Goal: Task Accomplishment & Management: Use online tool/utility

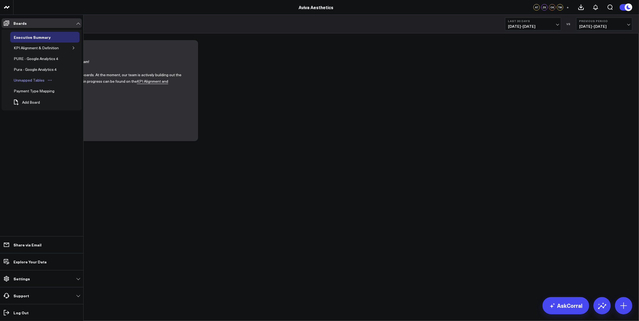
click at [25, 78] on div "Unmapped Tables" at bounding box center [28, 80] width 33 height 6
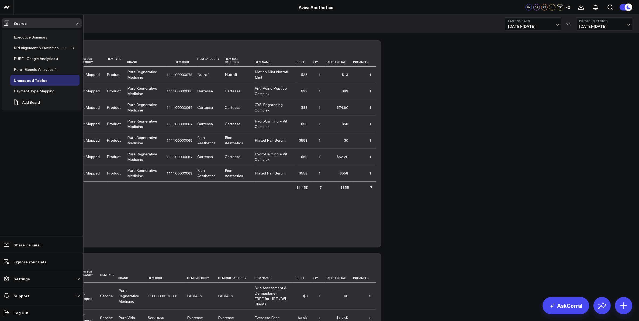
click at [73, 49] on icon "button" at bounding box center [73, 47] width 3 height 3
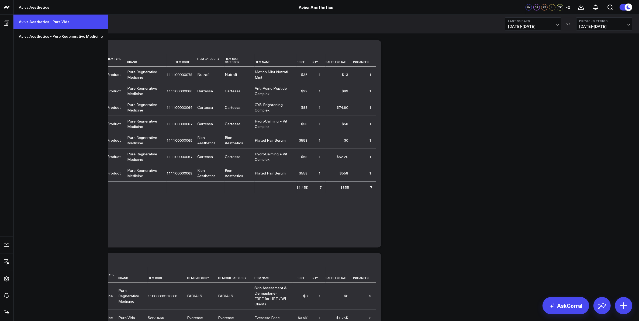
click at [52, 24] on link "Aviva Aesthetics - Pura Vida" at bounding box center [60, 22] width 95 height 15
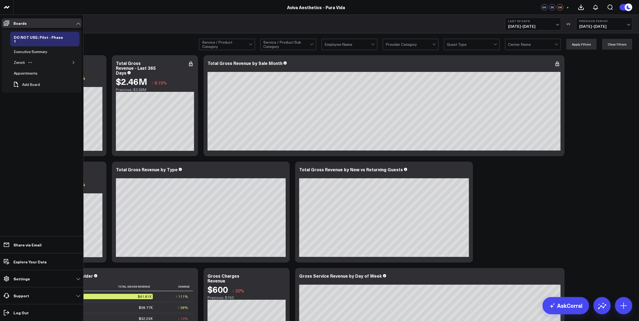
click at [74, 61] on icon "button" at bounding box center [73, 62] width 3 height 3
click at [72, 61] on icon "button" at bounding box center [73, 62] width 3 height 3
click at [33, 72] on div "Accrual Revenue" at bounding box center [32, 73] width 32 height 6
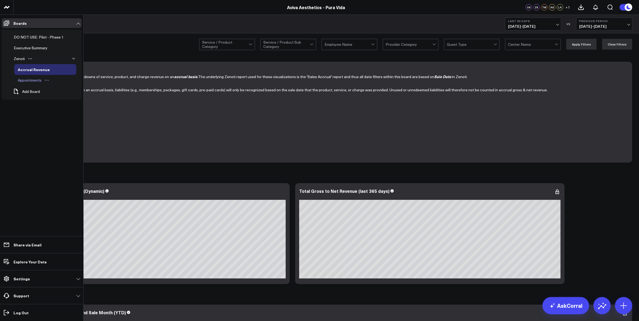
click at [30, 78] on div "Appointments" at bounding box center [29, 80] width 26 height 6
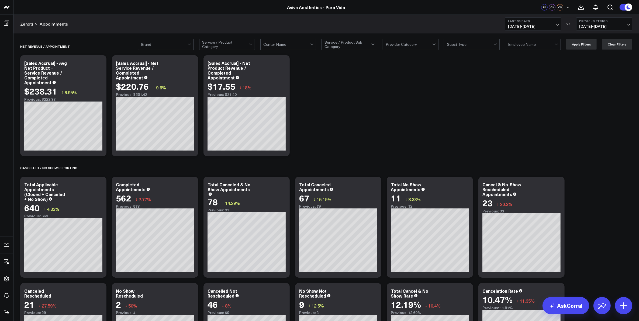
click at [567, 8] on span "+" at bounding box center [568, 7] width 2 height 4
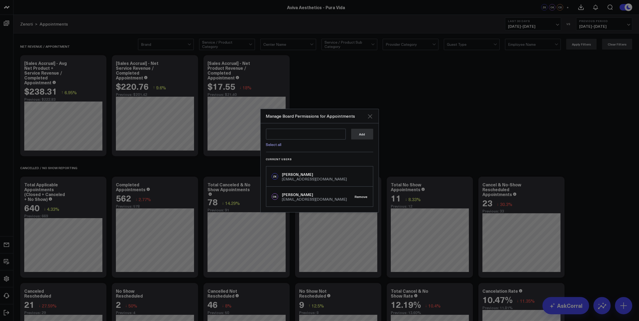
click at [369, 115] on icon "Close" at bounding box center [370, 116] width 4 height 4
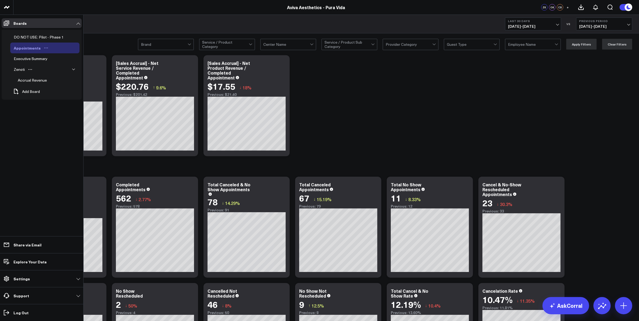
click at [45, 48] on icon "Open board menu" at bounding box center [46, 48] width 4 height 4
click at [64, 54] on button "Edit Name" at bounding box center [69, 55] width 44 height 10
click at [63, 49] on icon "Open board menu" at bounding box center [65, 48] width 4 height 4
click at [82, 77] on button "Duplicate Board" at bounding box center [88, 76] width 44 height 11
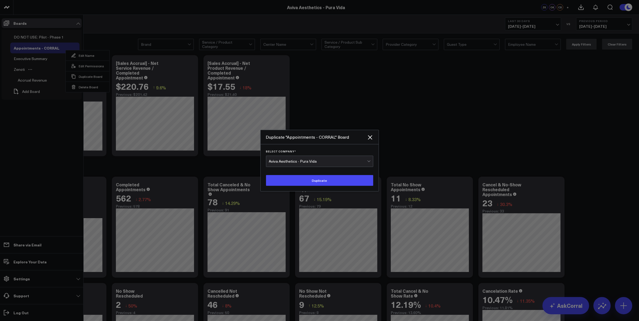
click at [331, 164] on div "Aviva Aesthetics - Pura Vida" at bounding box center [318, 161] width 98 height 11
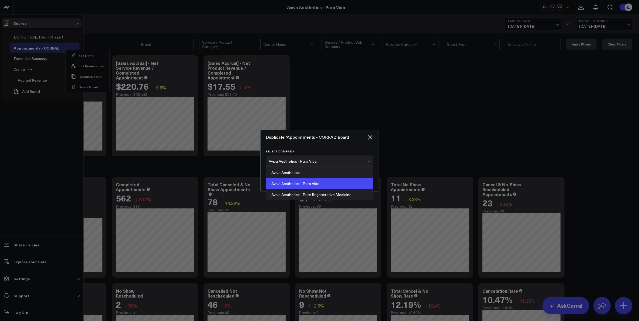
click at [326, 186] on div "Aviva Aesthetics - Pura Vida" at bounding box center [319, 183] width 107 height 11
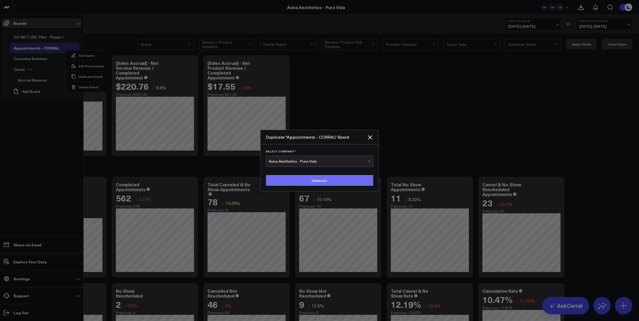
click at [328, 182] on button "Duplicate" at bounding box center [319, 180] width 107 height 11
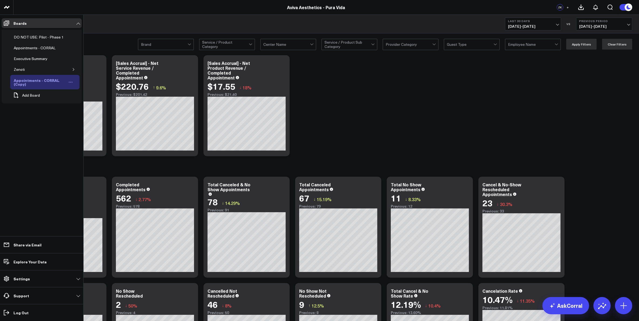
click at [71, 84] on icon "Open board menu" at bounding box center [70, 82] width 4 height 4
click at [94, 91] on button "Edit Name" at bounding box center [96, 90] width 44 height 10
drag, startPoint x: 40, startPoint y: 81, endPoint x: 61, endPoint y: 91, distance: 23.0
click at [61, 91] on div "DO NOT USE: Pilot - Phase 1 Appointments - CORRAL Executive Summary Zenoti Appo…" at bounding box center [42, 67] width 80 height 74
click at [67, 81] on icon at bounding box center [67, 80] width 4 height 3
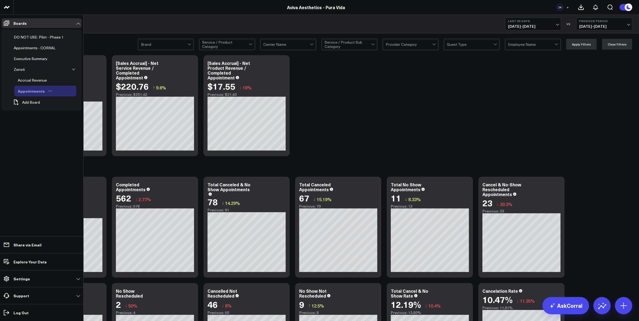
click at [36, 92] on div "Appointments" at bounding box center [31, 91] width 30 height 6
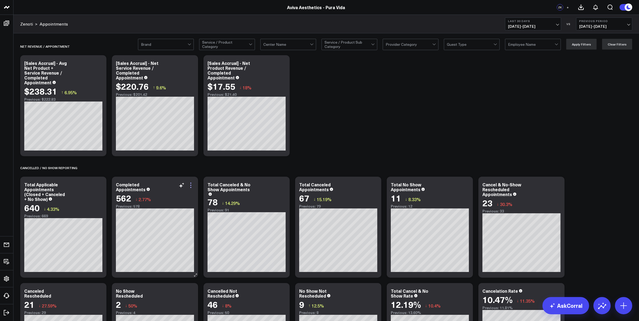
click at [191, 188] on icon at bounding box center [190, 187] width 1 height 1
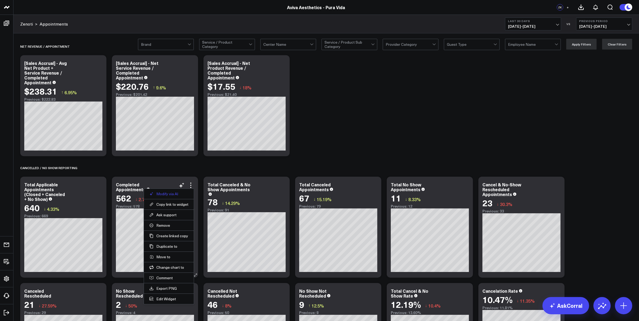
click at [175, 195] on button "Modify via AI" at bounding box center [168, 194] width 39 height 5
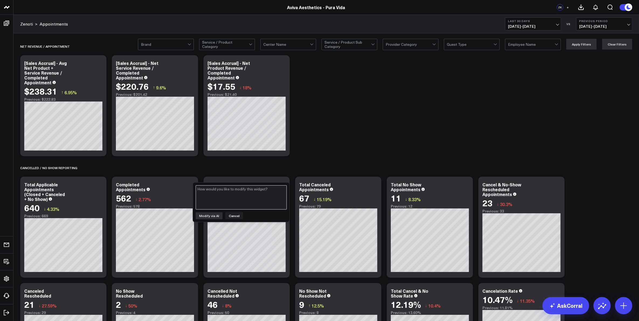
click at [212, 199] on textarea at bounding box center [241, 197] width 91 height 24
click at [264, 194] on textarea "show me completed appointments by" at bounding box center [241, 197] width 91 height 24
type textarea "show me completed appointments by month and employee name"
click at [212, 216] on button "Modify via AI" at bounding box center [209, 215] width 27 height 7
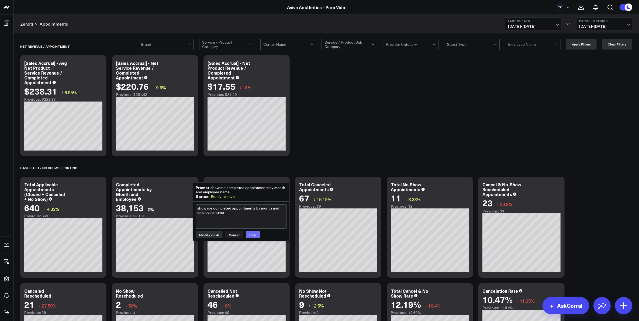
click at [253, 235] on button "Save" at bounding box center [253, 235] width 15 height 7
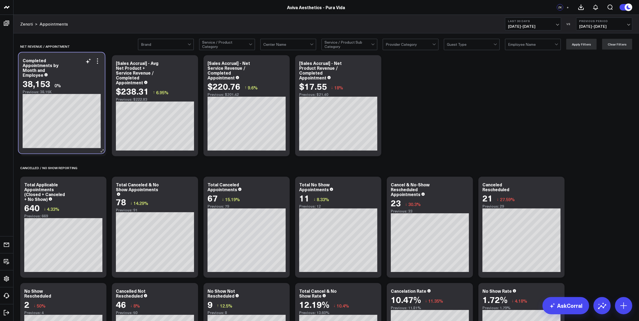
drag, startPoint x: 157, startPoint y: 183, endPoint x: 64, endPoint y: 59, distance: 155.6
click at [64, 59] on div "Completed Appointments by Month and Employee" at bounding box center [62, 67] width 78 height 19
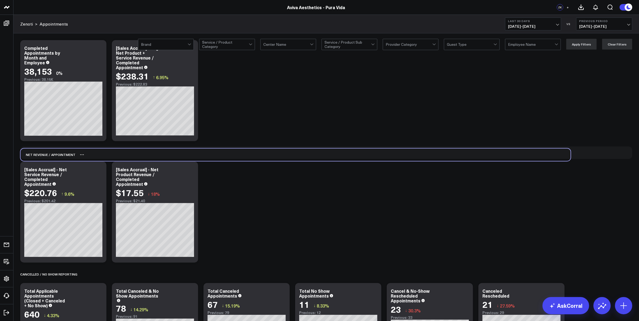
drag, startPoint x: 61, startPoint y: 47, endPoint x: 62, endPoint y: 155, distance: 108.6
click at [62, 155] on div "Net Revenue / Appointment" at bounding box center [47, 155] width 55 height 12
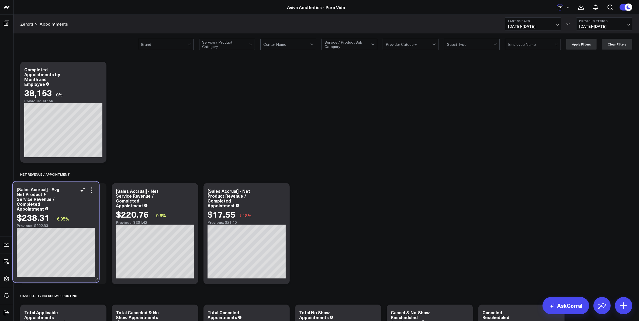
drag, startPoint x: 194, startPoint y: 92, endPoint x: 95, endPoint y: 212, distance: 155.5
click at [95, 212] on div "[Sales Accrual] - Avg Net Product + Service Revenue / Completed Appointment $23…" at bounding box center [56, 207] width 78 height 41
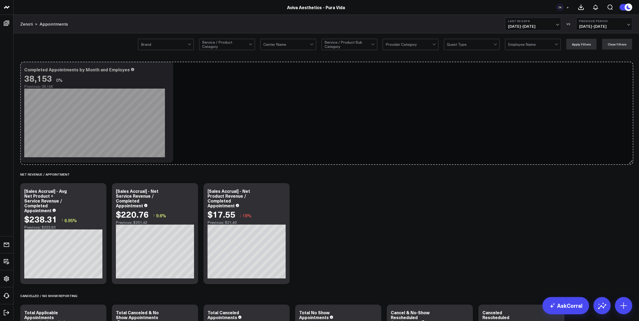
drag, startPoint x: 103, startPoint y: 161, endPoint x: 630, endPoint y: 163, distance: 526.9
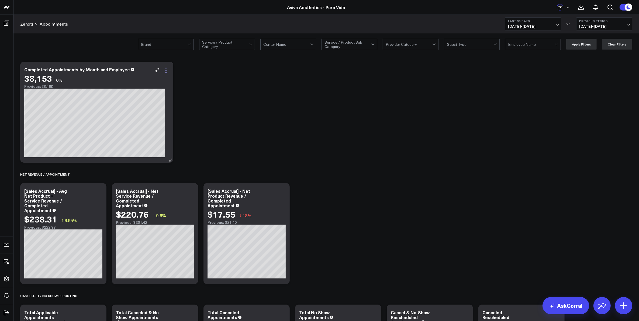
click at [163, 70] on icon at bounding box center [166, 70] width 6 height 6
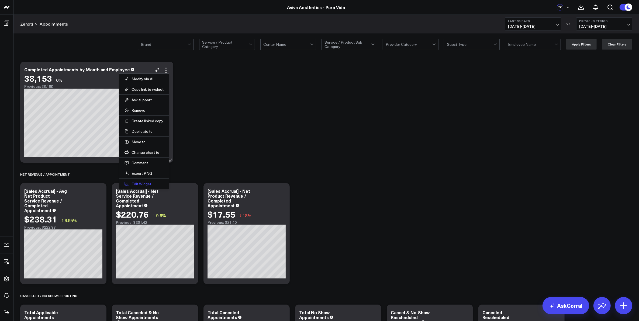
click at [138, 184] on button "Edit Widget" at bounding box center [144, 184] width 39 height 5
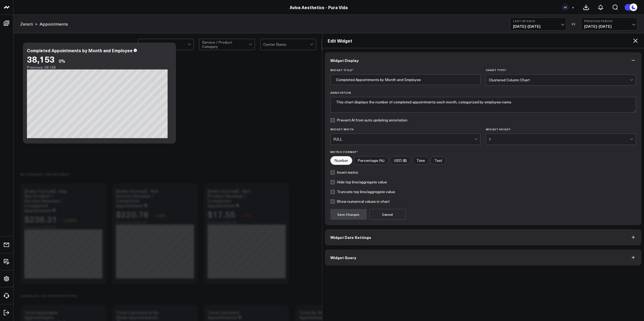
click at [474, 140] on div "FULL" at bounding box center [403, 139] width 141 height 4
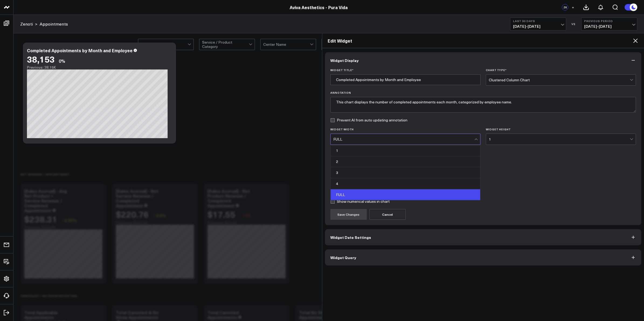
click at [446, 198] on div "FULL" at bounding box center [406, 194] width 150 height 11
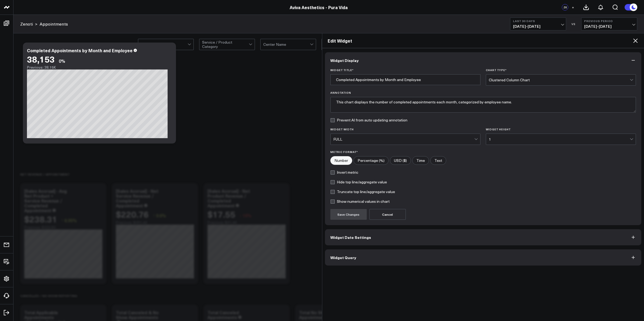
click at [369, 237] on button "Widget Date Settings" at bounding box center [483, 237] width 317 height 16
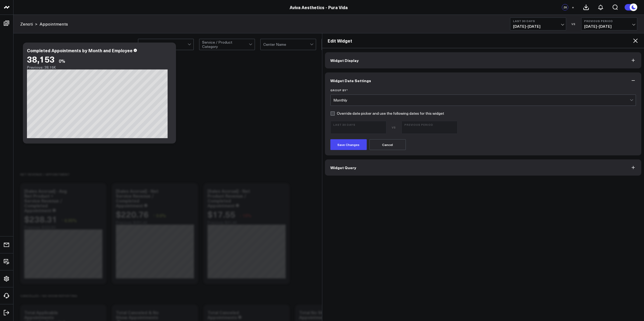
click at [332, 113] on label "Override date picker and use the following dates for this widget" at bounding box center [387, 113] width 114 height 4
click at [332, 113] on input "Override date picker and use the following dates for this widget" at bounding box center [332, 113] width 4 height 4
checkbox input "true"
click at [383, 128] on span "09/06/25 - 10/05/25" at bounding box center [358, 130] width 50 height 4
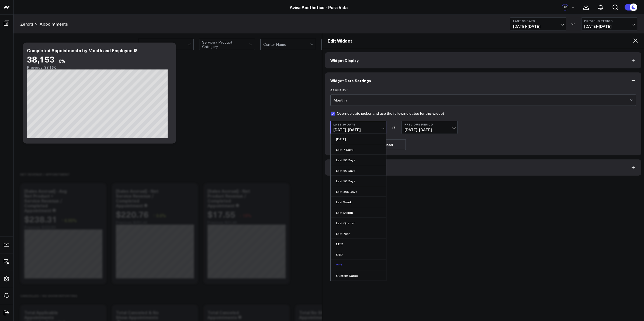
click at [353, 265] on link "YTD" at bounding box center [359, 265] width 56 height 10
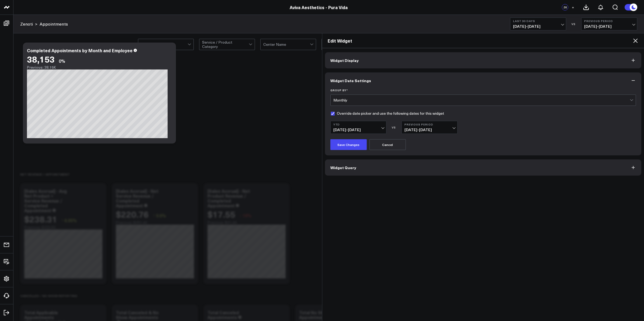
click at [450, 127] on button "Previous Period 08/07/25 - 09/05/25" at bounding box center [430, 127] width 56 height 13
click at [424, 161] on link "YoY" at bounding box center [430, 160] width 56 height 10
click at [453, 129] on span "08/07/25 - 09/05/25" at bounding box center [430, 130] width 50 height 4
click at [438, 141] on link "Previous Period" at bounding box center [430, 139] width 56 height 10
click at [452, 130] on span "08/07/25 - 09/05/25" at bounding box center [430, 130] width 50 height 4
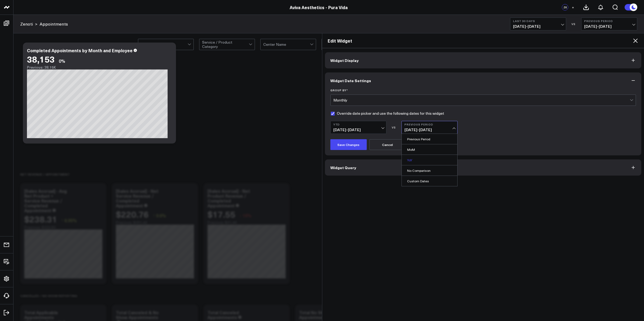
click at [412, 161] on link "YoY" at bounding box center [430, 160] width 56 height 10
click at [452, 129] on span "08/07/25 - 09/05/25" at bounding box center [430, 130] width 50 height 4
click at [447, 140] on link "Previous Period" at bounding box center [430, 139] width 56 height 10
click at [453, 129] on span "08/07/25 - 09/05/25" at bounding box center [430, 130] width 50 height 4
click at [431, 150] on link "MoM" at bounding box center [430, 149] width 56 height 10
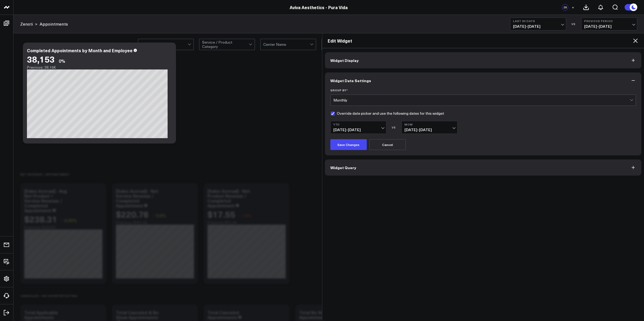
click at [444, 130] on span "08/07/25 - 09/05/25" at bounding box center [430, 130] width 50 height 4
click at [482, 123] on div "YTD 09/06/25 - 10/05/25 VS MoM 08/07/25 - 09/05/25 Previous Period MoM YoY No C…" at bounding box center [483, 127] width 306 height 13
click at [370, 129] on span "09/06/25 - 10/05/25" at bounding box center [358, 130] width 50 height 4
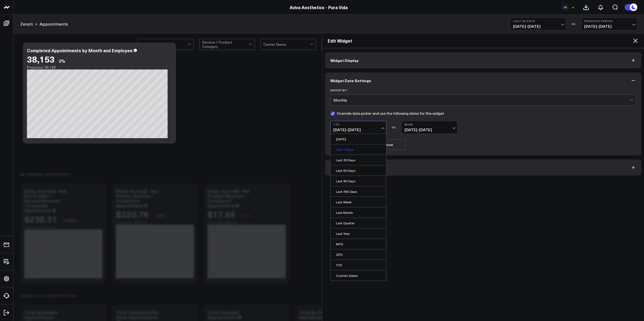
click at [355, 150] on link "Last 7 Days" at bounding box center [359, 149] width 56 height 10
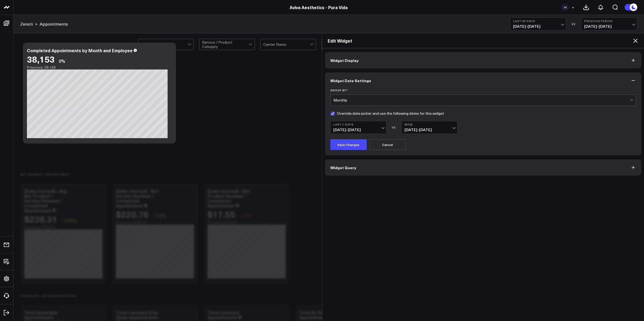
click at [361, 130] on span "09/06/25 - 10/05/25" at bounding box center [358, 130] width 50 height 4
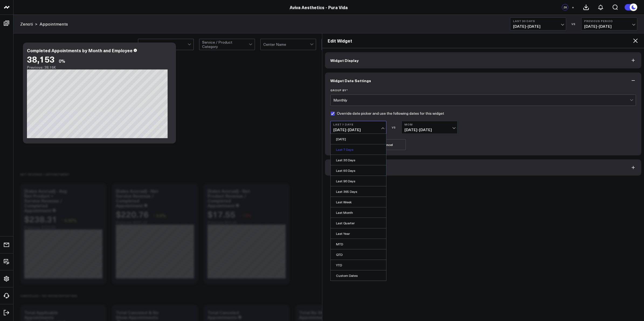
click at [363, 153] on link "Last 7 Days" at bounding box center [359, 149] width 56 height 10
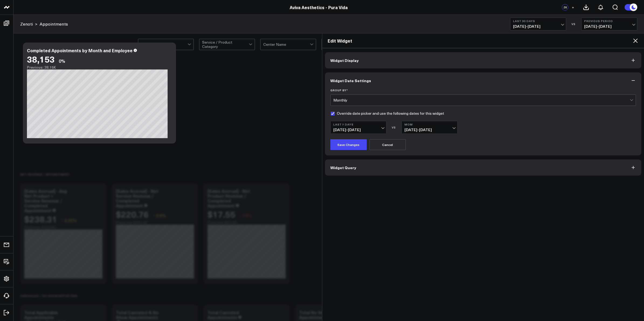
click at [367, 129] on span "09/06/25 - 10/05/25" at bounding box center [358, 130] width 50 height 4
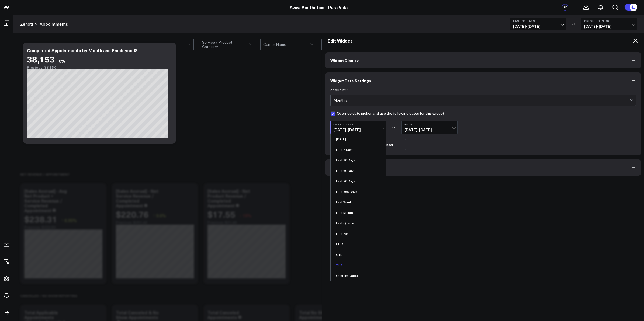
click at [347, 265] on link "YTD" at bounding box center [359, 265] width 56 height 10
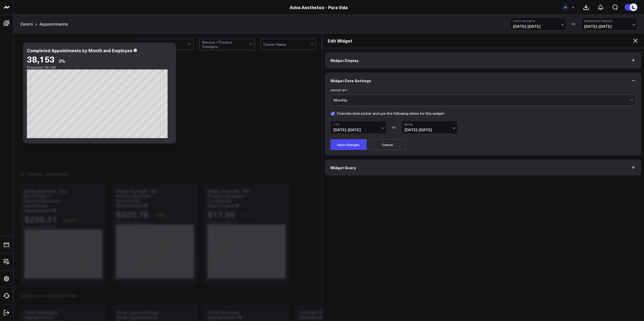
click at [439, 131] on span "08/07/25 - 09/05/25" at bounding box center [430, 130] width 50 height 4
click at [414, 162] on link "YoY" at bounding box center [430, 160] width 56 height 10
click at [351, 144] on button "Save Changes" at bounding box center [348, 144] width 36 height 11
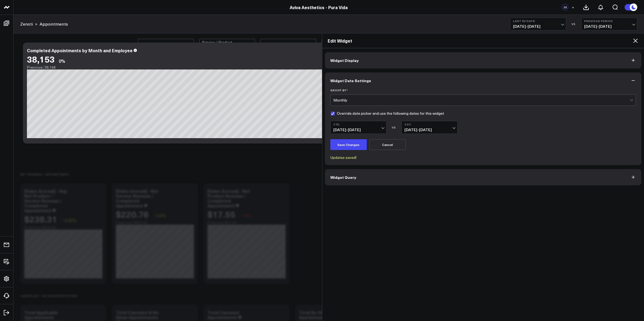
click at [635, 41] on icon at bounding box center [635, 40] width 6 height 6
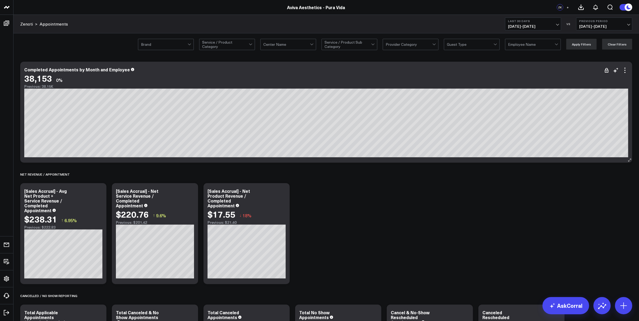
click at [262, 74] on div "38,153 0%" at bounding box center [326, 78] width 604 height 10
click at [625, 72] on icon at bounding box center [625, 70] width 6 height 6
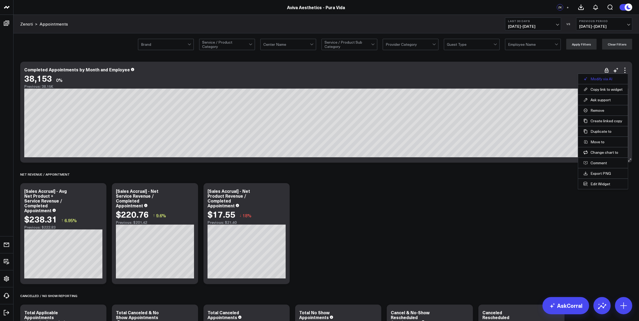
click at [603, 80] on button "Modify via AI" at bounding box center [602, 79] width 39 height 5
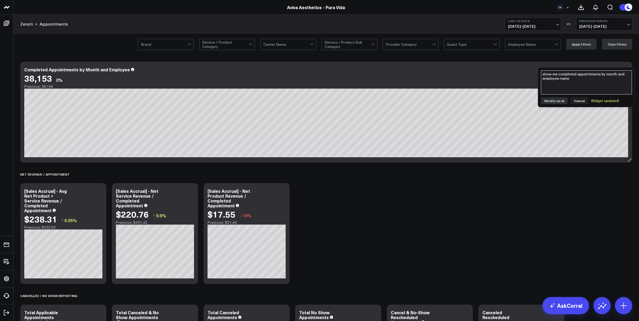
click at [603, 80] on textarea "show me completed appointments by month and employee name" at bounding box center [586, 82] width 91 height 24
type textarea "show for year to date compared to the previous period"
click at [558, 102] on button "Modify via AI" at bounding box center [554, 100] width 27 height 7
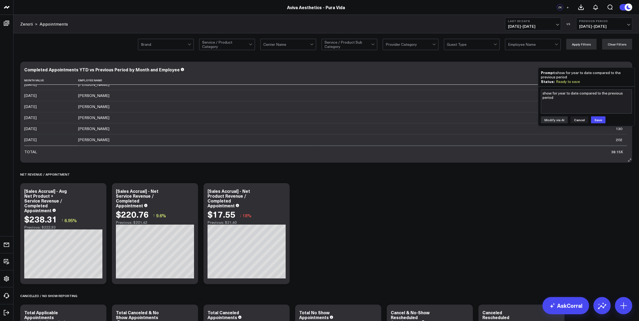
scroll to position [1314, 0]
click at [578, 120] on button "Cancel" at bounding box center [580, 119] width 18 height 7
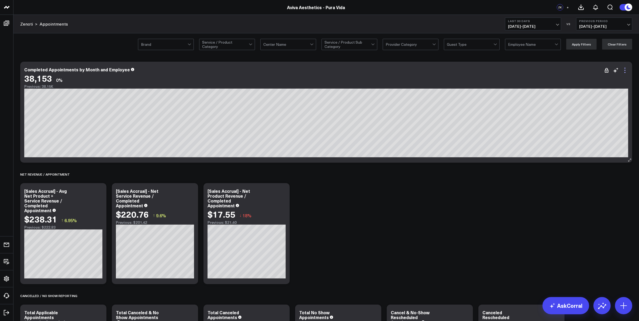
click at [627, 73] on icon at bounding box center [625, 70] width 6 height 6
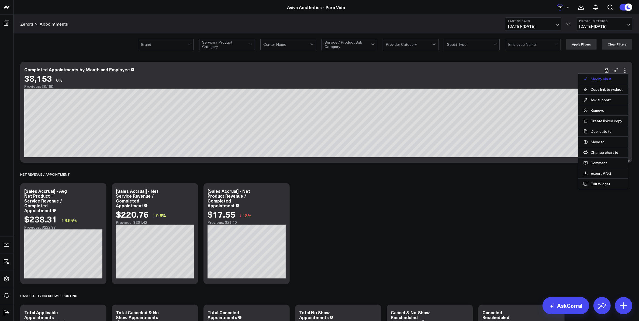
click at [601, 80] on button "Modify via AI" at bounding box center [602, 79] width 39 height 5
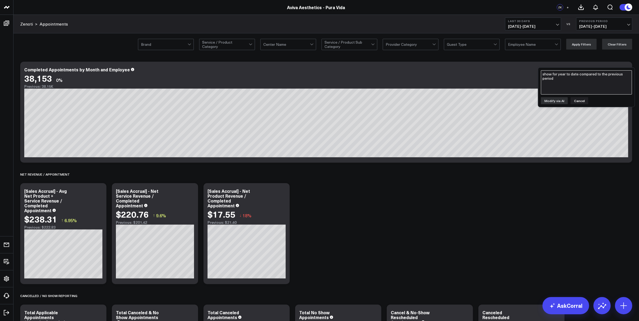
click at [573, 85] on textarea "show for year to date compared to the previous period" at bounding box center [586, 82] width 91 height 24
type textarea "show completed appointments by employee and month for 2025 year to date"
click at [559, 100] on button "Modify via AI" at bounding box center [554, 100] width 27 height 7
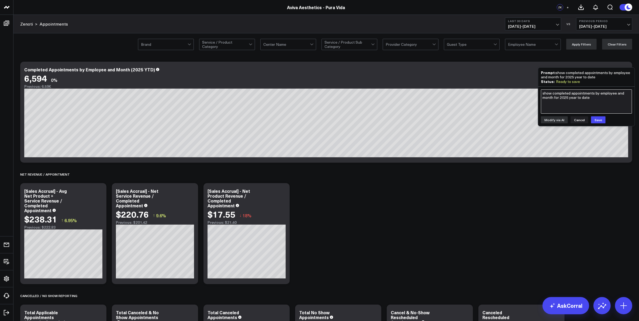
click at [581, 102] on textarea "show completed appointments by employee and month for 2025 year to date" at bounding box center [586, 101] width 91 height 24
type textarea "s"
type textarea "sum completed appointments grouped by employee and month"
click at [562, 119] on button "Modify via AI" at bounding box center [554, 119] width 27 height 7
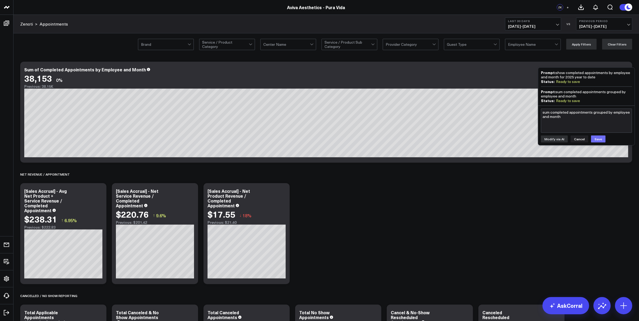
click at [593, 137] on button "Save" at bounding box center [598, 139] width 15 height 7
click at [567, 160] on div "Sum of Completed Appointments by Employee and Month 38,153 0% Previous: 38.15K" at bounding box center [326, 112] width 612 height 101
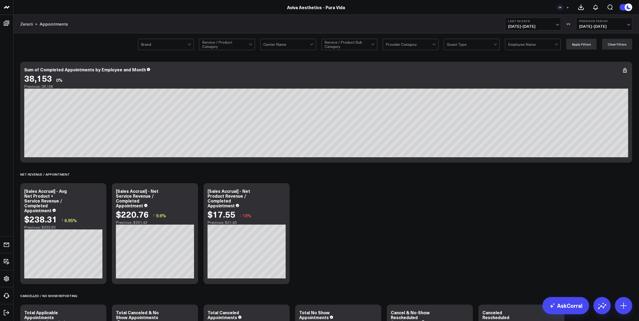
click at [557, 24] on span "09/06/25 - 10/05/25" at bounding box center [533, 26] width 50 height 4
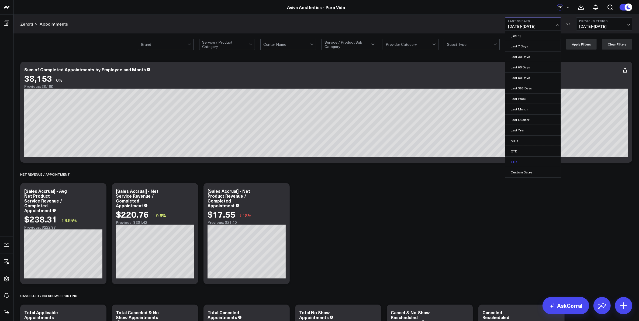
click at [534, 165] on link "YTD" at bounding box center [533, 162] width 56 height 10
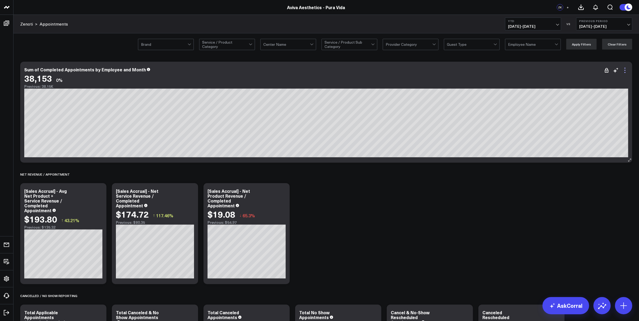
click at [624, 70] on icon at bounding box center [625, 70] width 6 height 6
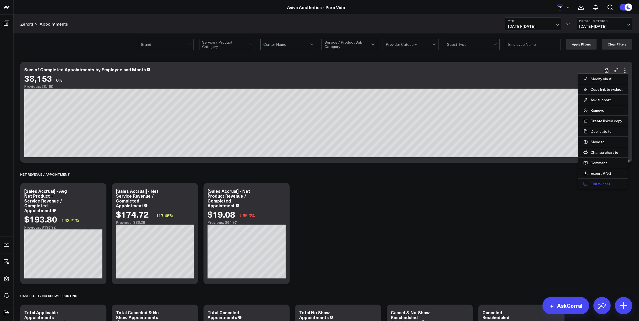
click at [606, 184] on button "Edit Widget" at bounding box center [602, 184] width 39 height 5
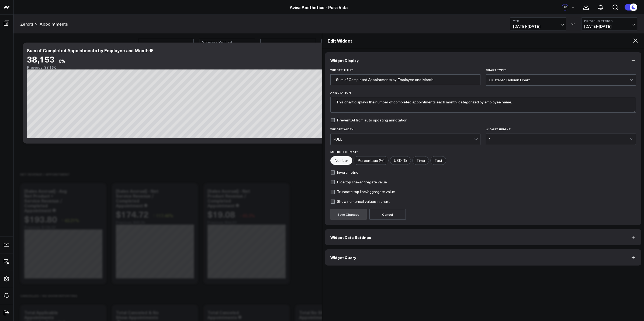
click at [372, 261] on button "Widget Query" at bounding box center [483, 258] width 317 height 16
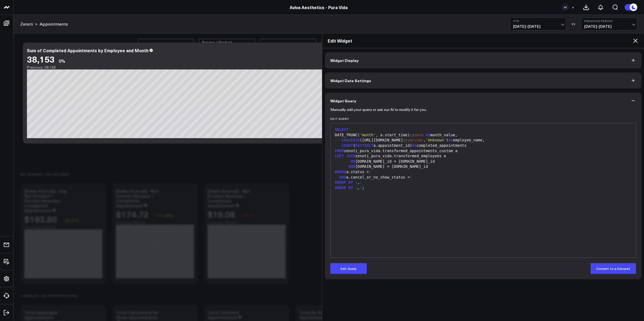
click at [634, 40] on icon at bounding box center [635, 40] width 6 height 6
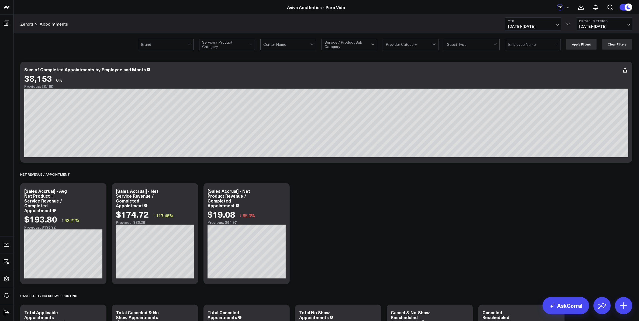
click at [557, 26] on span "01/01/25 - 10/05/25" at bounding box center [533, 26] width 50 height 4
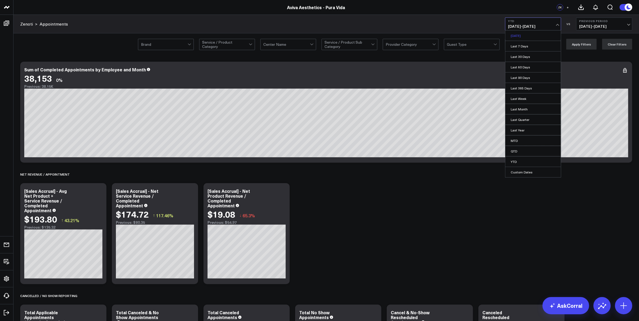
click at [548, 37] on link "Yesterday" at bounding box center [533, 35] width 56 height 10
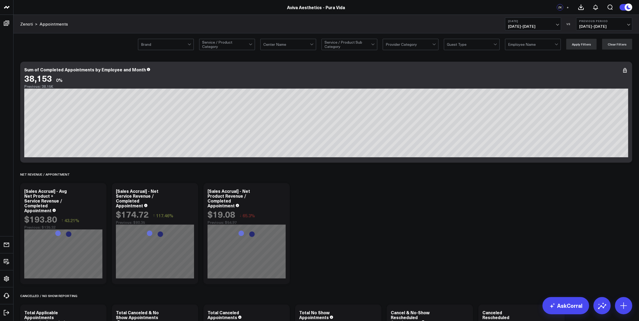
click at [555, 26] on span "10/05/25 - 10/05/25" at bounding box center [533, 26] width 50 height 4
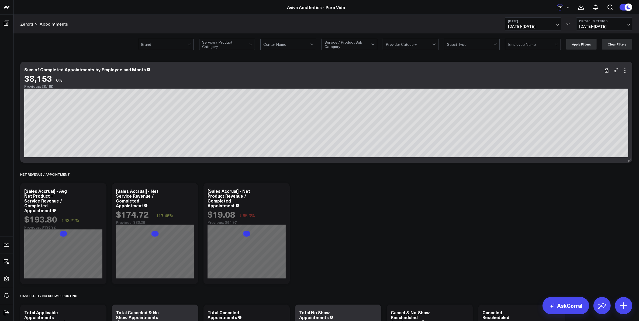
click at [507, 161] on div "Sum of Completed Appointments by Employee and Month 38,153 0% Previous: 38.15K" at bounding box center [326, 112] width 612 height 101
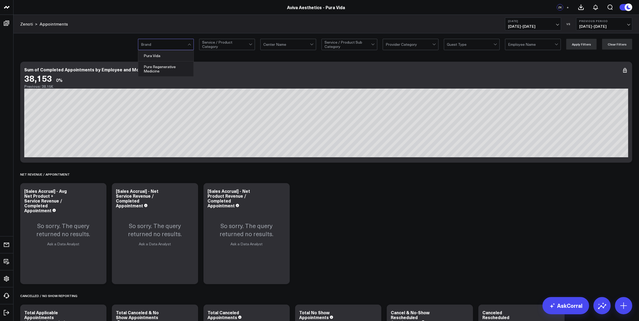
click at [189, 43] on div at bounding box center [190, 44] width 5 height 11
click at [189, 44] on div at bounding box center [190, 44] width 5 height 11
click at [192, 45] on div at bounding box center [190, 44] width 5 height 11
click at [98, 49] on div "Brand Service / Product Category Center Name Service / Product Sub Category Pro…" at bounding box center [326, 44] width 626 height 22
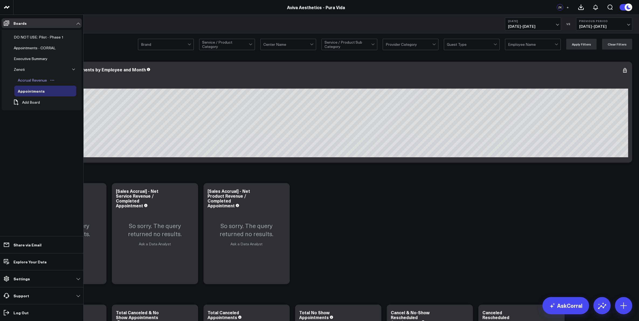
click at [37, 81] on div "Accrual Revenue" at bounding box center [32, 80] width 32 height 6
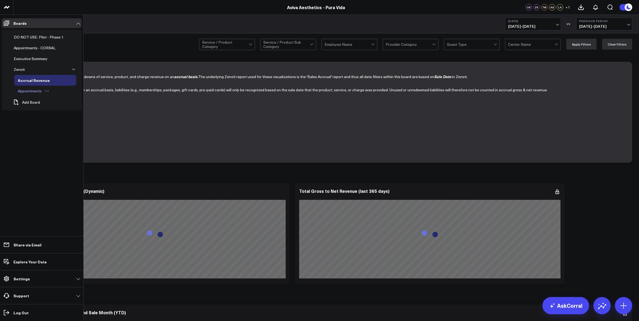
click at [32, 92] on div "Appointments" at bounding box center [29, 91] width 26 height 6
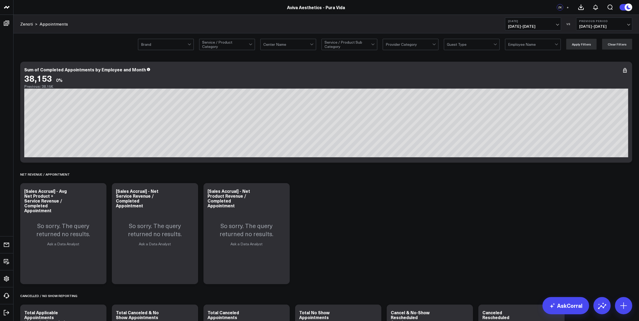
click at [557, 25] on span "10/05/25 - 10/05/25" at bounding box center [533, 26] width 50 height 4
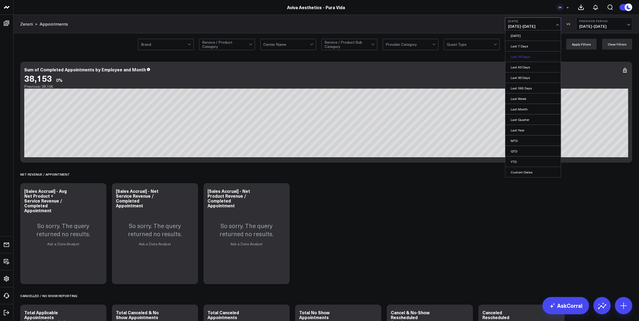
click at [534, 61] on link "Last 30 Days" at bounding box center [533, 56] width 56 height 10
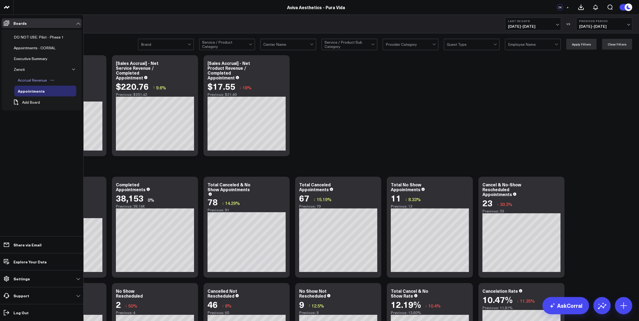
click at [34, 81] on div "Accrual Revenue" at bounding box center [32, 80] width 32 height 6
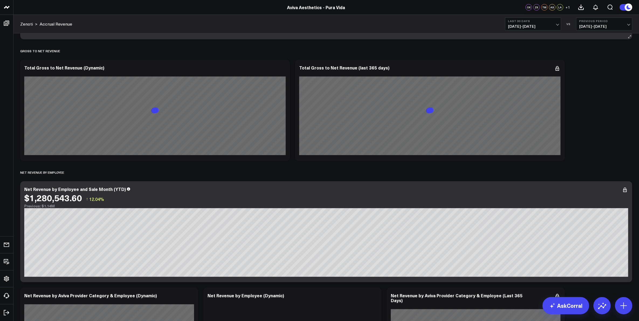
scroll to position [168, 0]
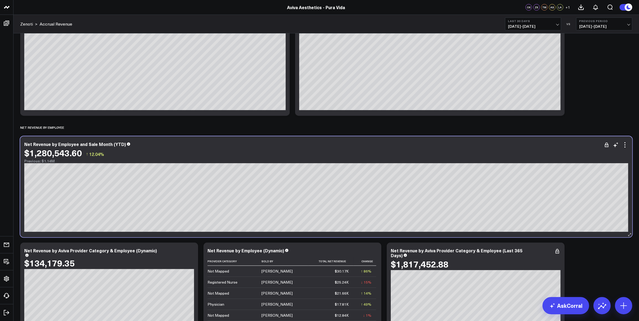
click at [239, 142] on div "Net Revenue by Employee and Sale Month (YTD)" at bounding box center [326, 144] width 604 height 5
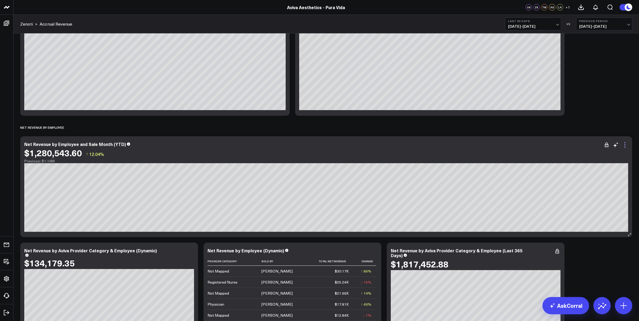
click at [625, 144] on icon at bounding box center [625, 145] width 6 height 6
click at [0, 0] on button "Edit Widget" at bounding box center [0, 0] width 0 height 0
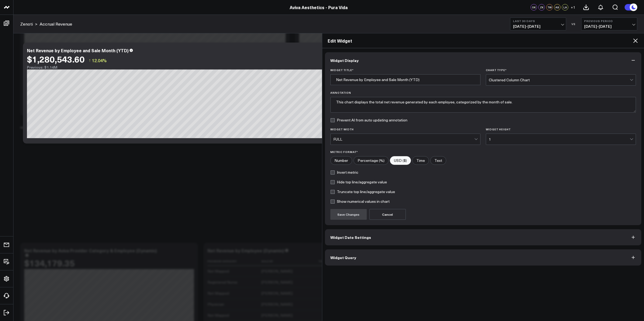
click at [373, 236] on button "Widget Date Settings" at bounding box center [483, 237] width 317 height 16
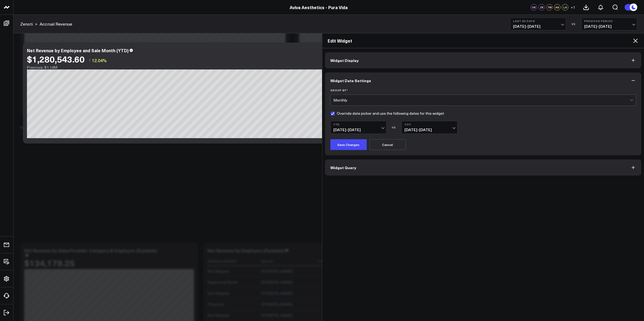
click at [636, 41] on icon at bounding box center [635, 41] width 4 height 4
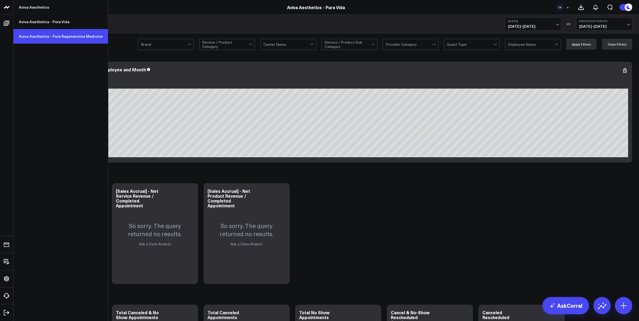
click at [50, 37] on link "Aviva Aesthetics - Pure Regenerative Medicine" at bounding box center [60, 36] width 95 height 15
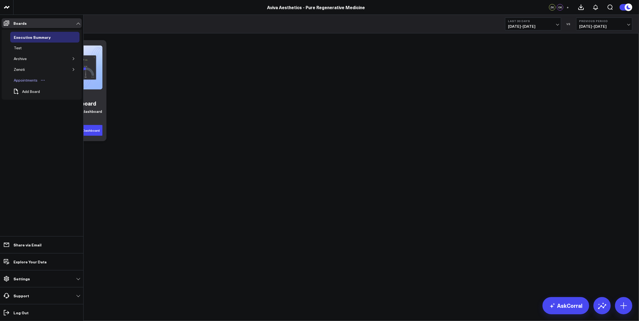
click at [31, 81] on div "Appointments" at bounding box center [25, 80] width 26 height 6
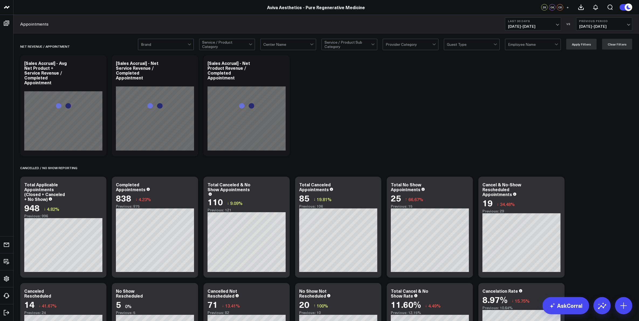
click at [189, 45] on div at bounding box center [190, 44] width 5 height 11
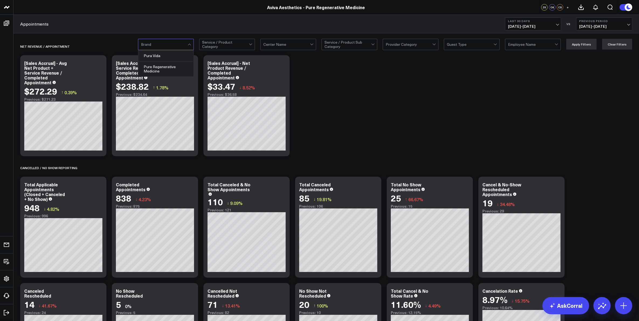
click at [288, 46] on div at bounding box center [286, 44] width 47 height 11
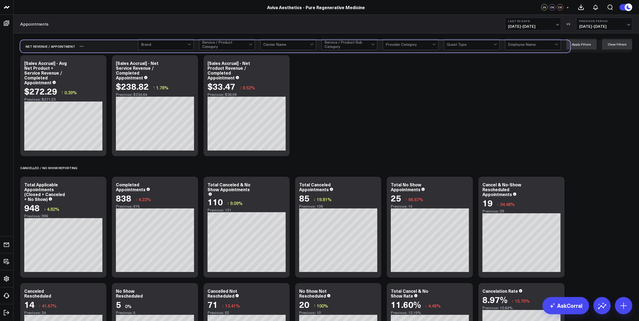
click at [117, 48] on div "Net Revenue / Appointment" at bounding box center [295, 46] width 550 height 12
